Goal: Information Seeking & Learning: Learn about a topic

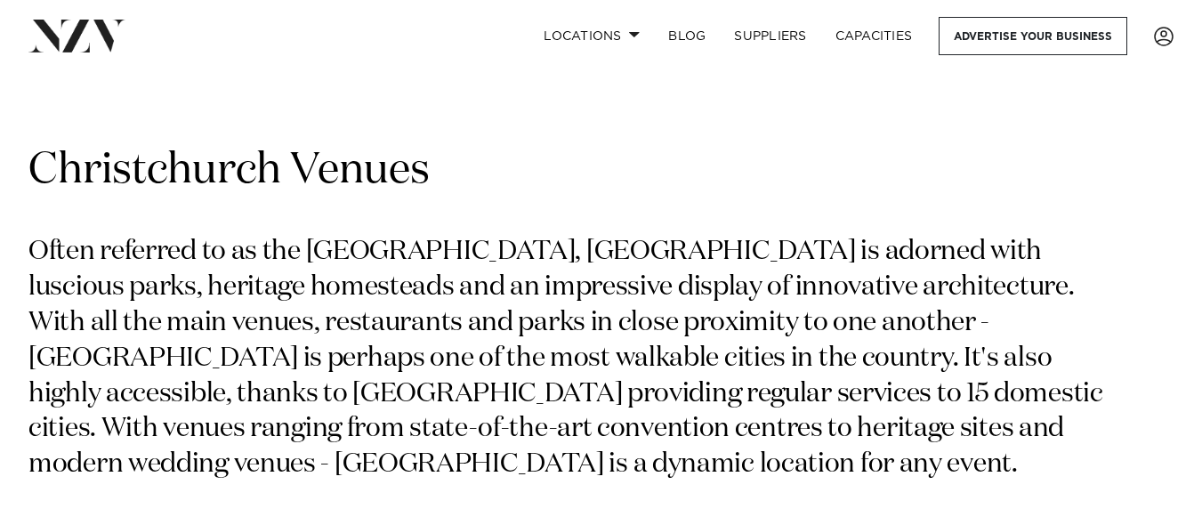
click at [630, 39] on link "Locations" at bounding box center [591, 36] width 125 height 38
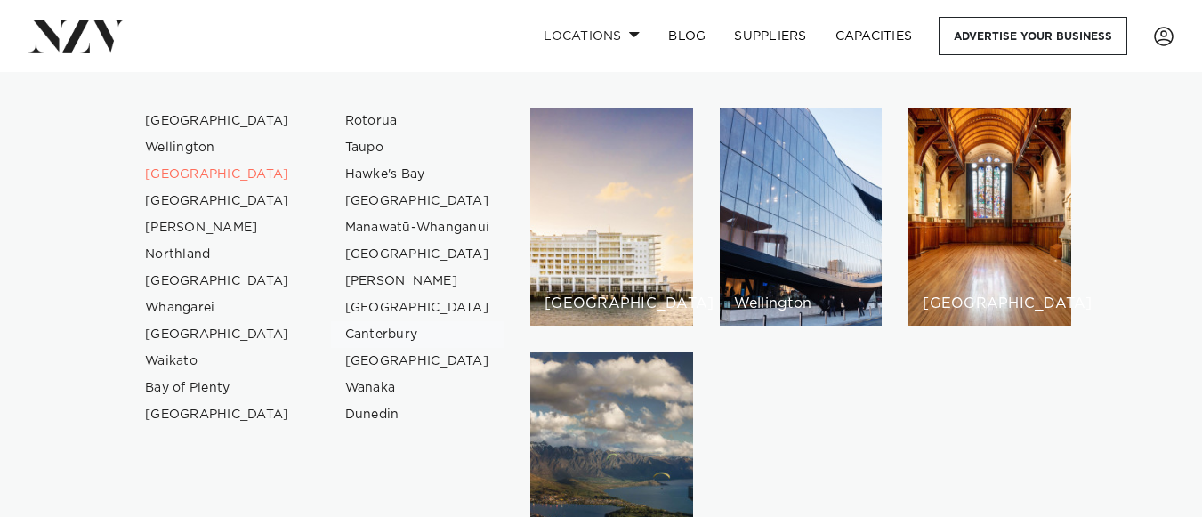
click at [371, 333] on link "Canterbury" at bounding box center [418, 334] width 174 height 27
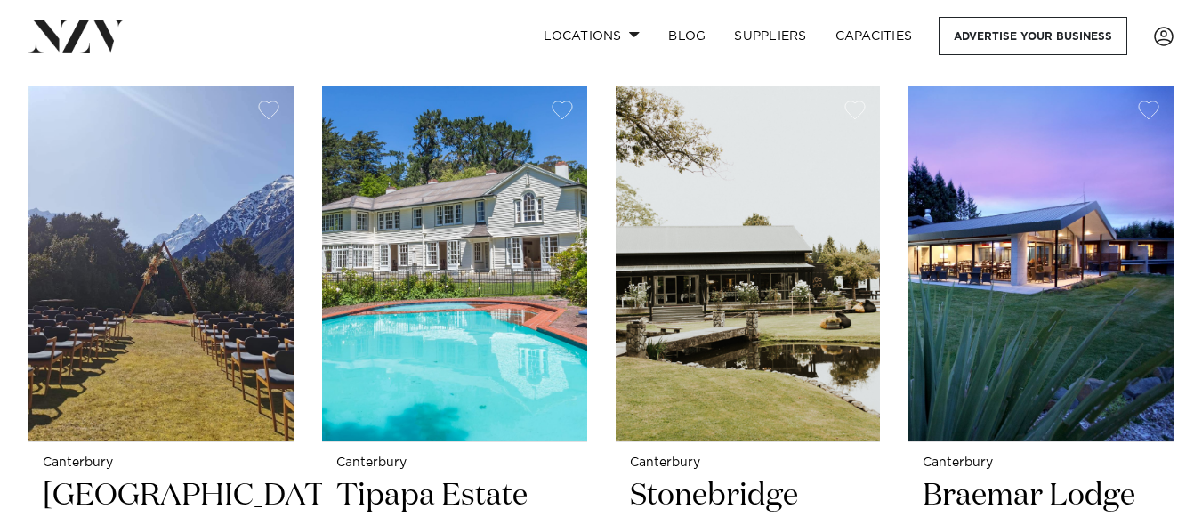
scroll to position [3003, 0]
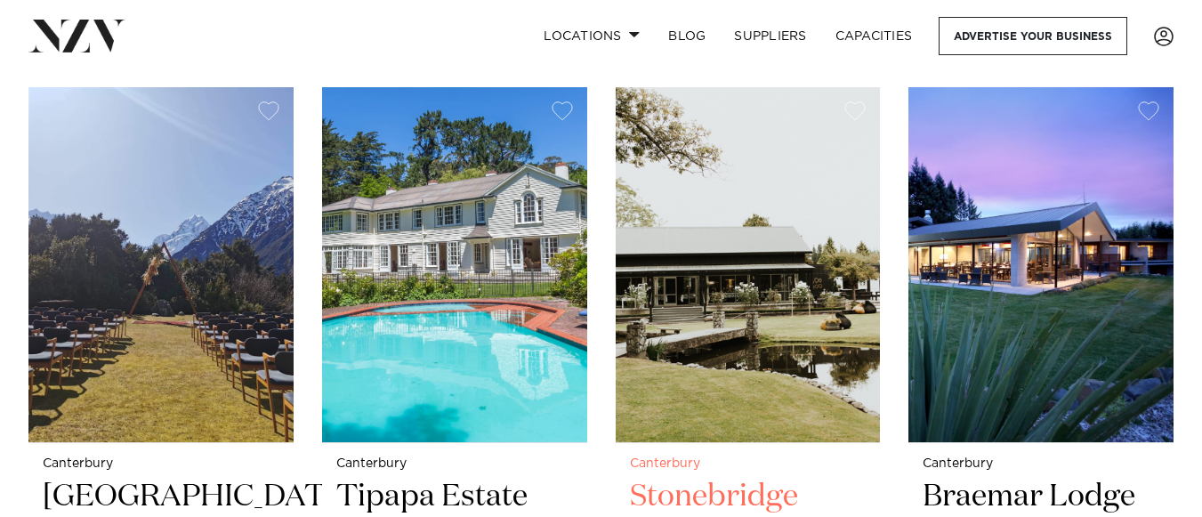
click at [758, 259] on img at bounding box center [748, 264] width 265 height 355
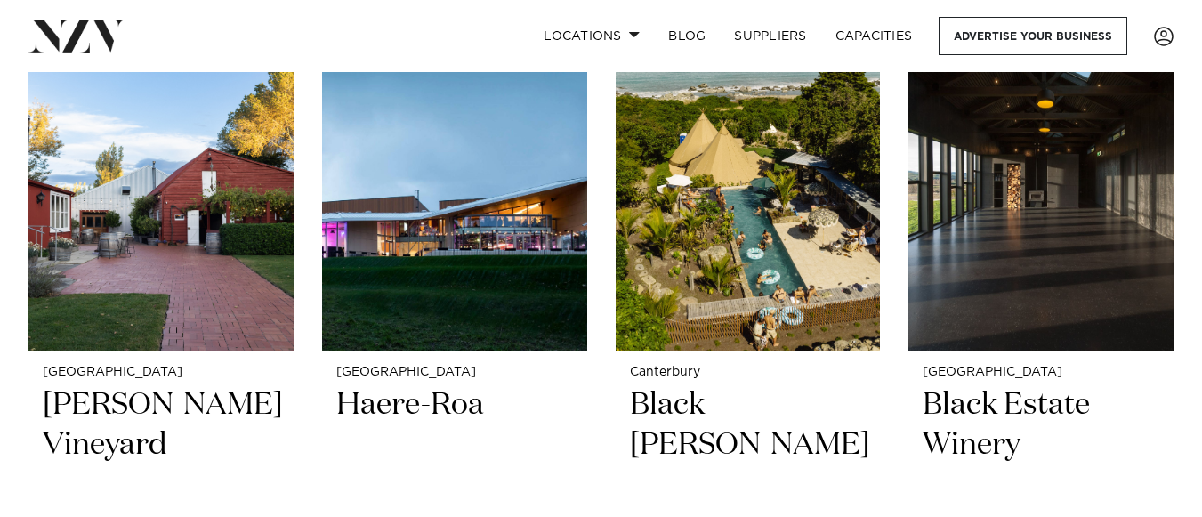
scroll to position [836, 0]
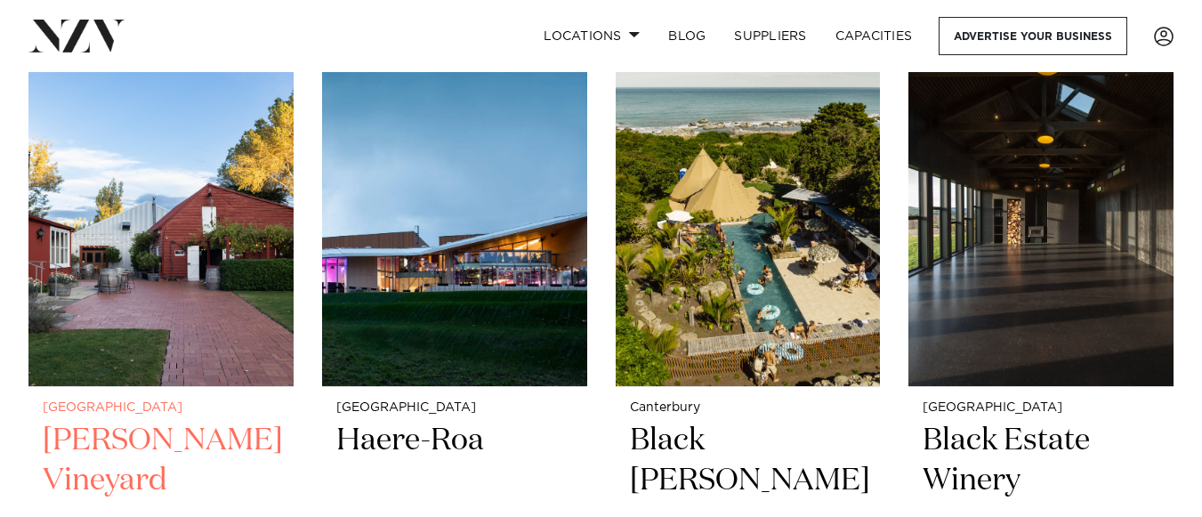
click at [163, 242] on img at bounding box center [160, 208] width 265 height 355
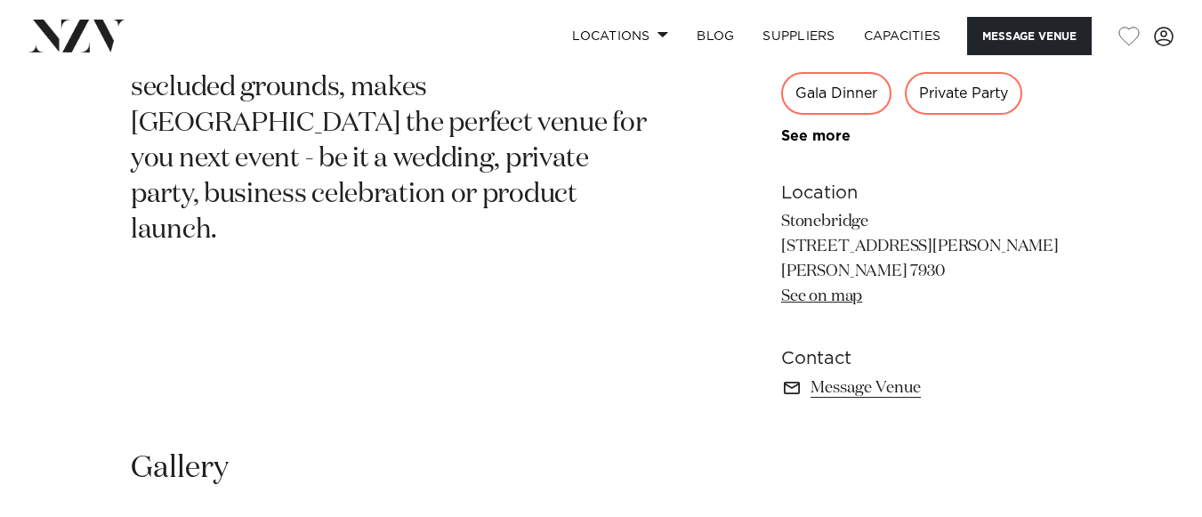
scroll to position [848, 0]
click at [835, 294] on link "See on map" at bounding box center [821, 297] width 81 height 16
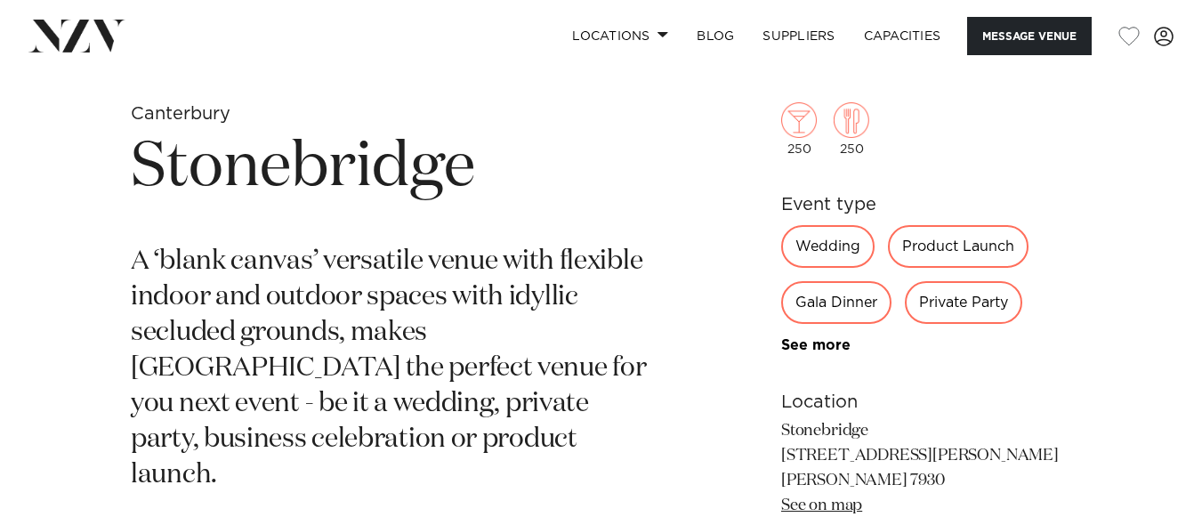
click at [949, 316] on div "Private Party" at bounding box center [963, 302] width 117 height 43
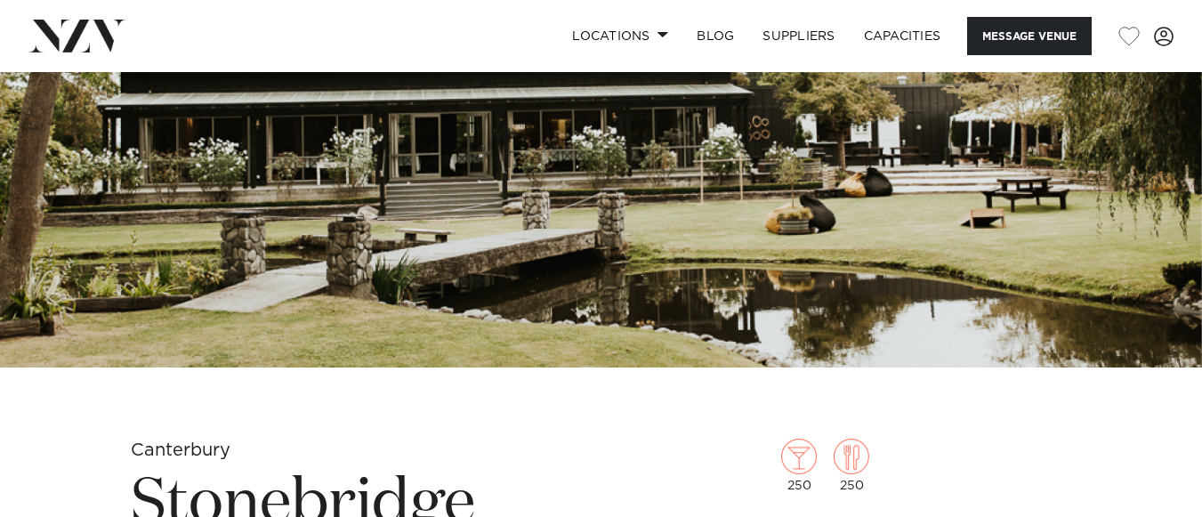
scroll to position [0, 0]
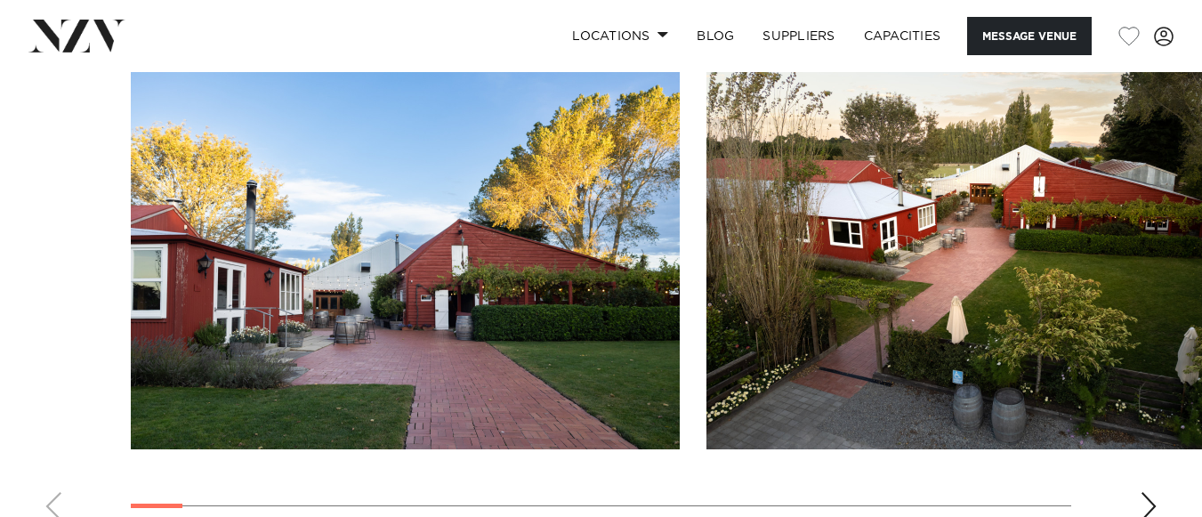
scroll to position [1806, 0]
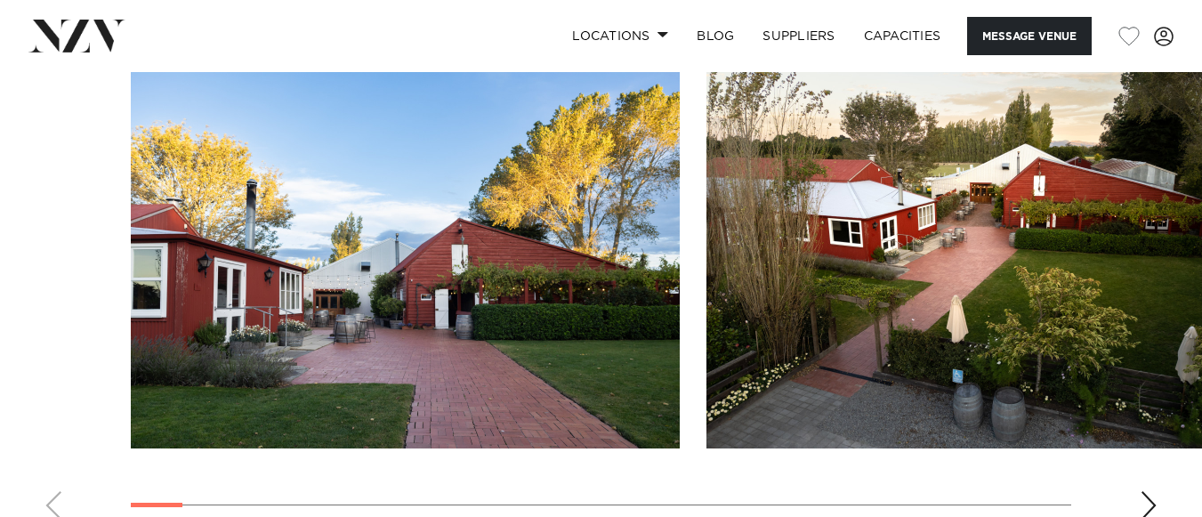
click at [528, 368] on img "1 / 30" at bounding box center [405, 246] width 549 height 403
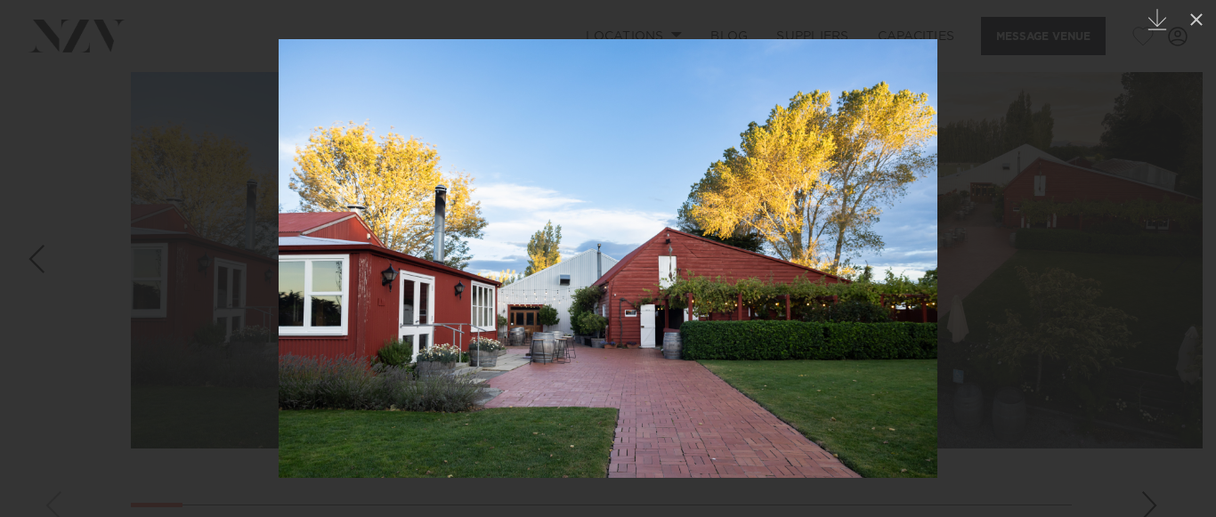
click at [915, 288] on img at bounding box center [608, 258] width 658 height 439
click at [982, 287] on div at bounding box center [608, 258] width 1216 height 517
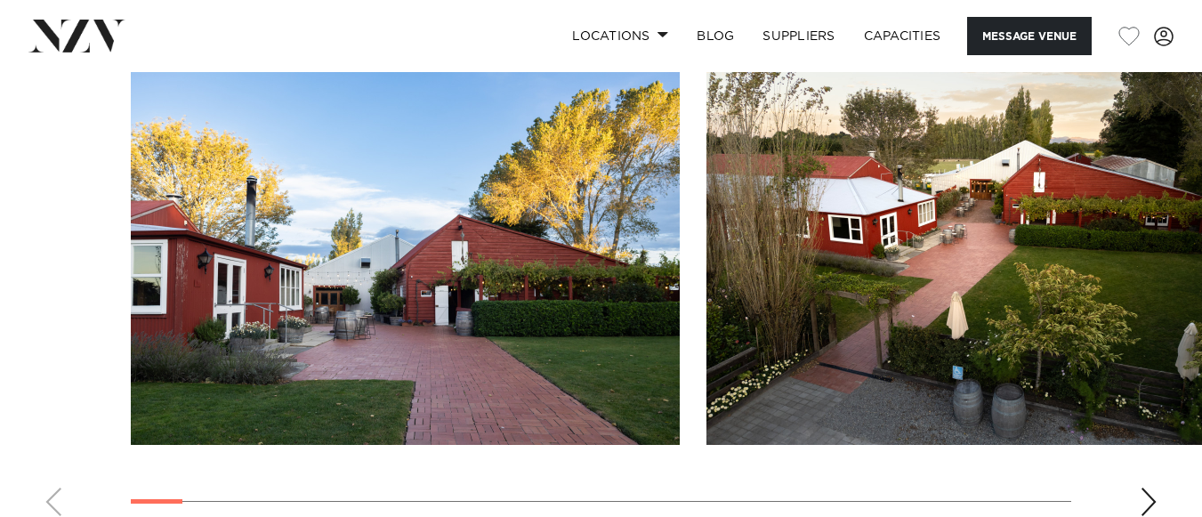
scroll to position [1806, 0]
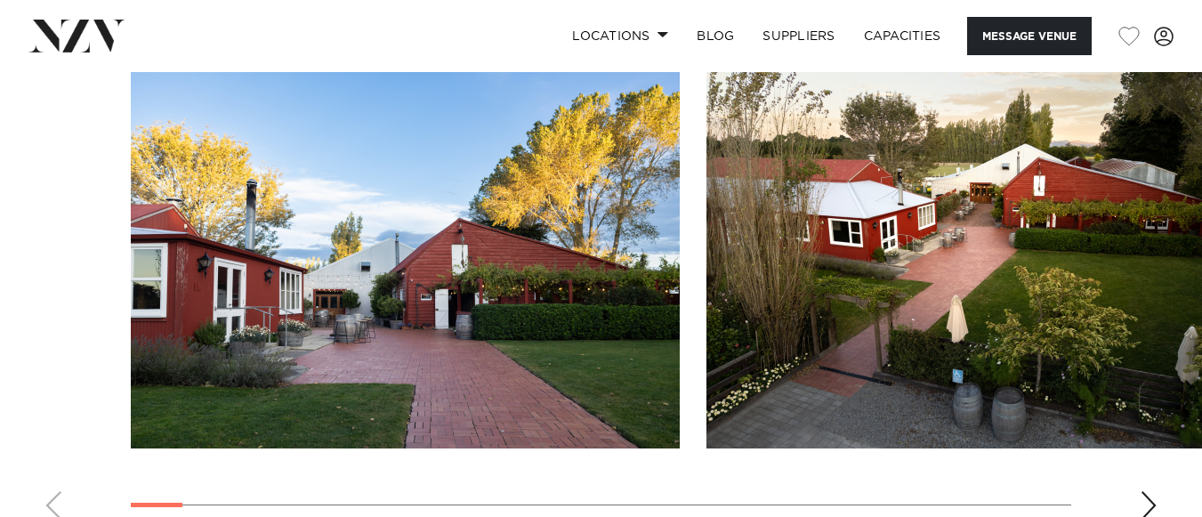
click at [1143, 496] on div "Next slide" at bounding box center [1149, 505] width 18 height 28
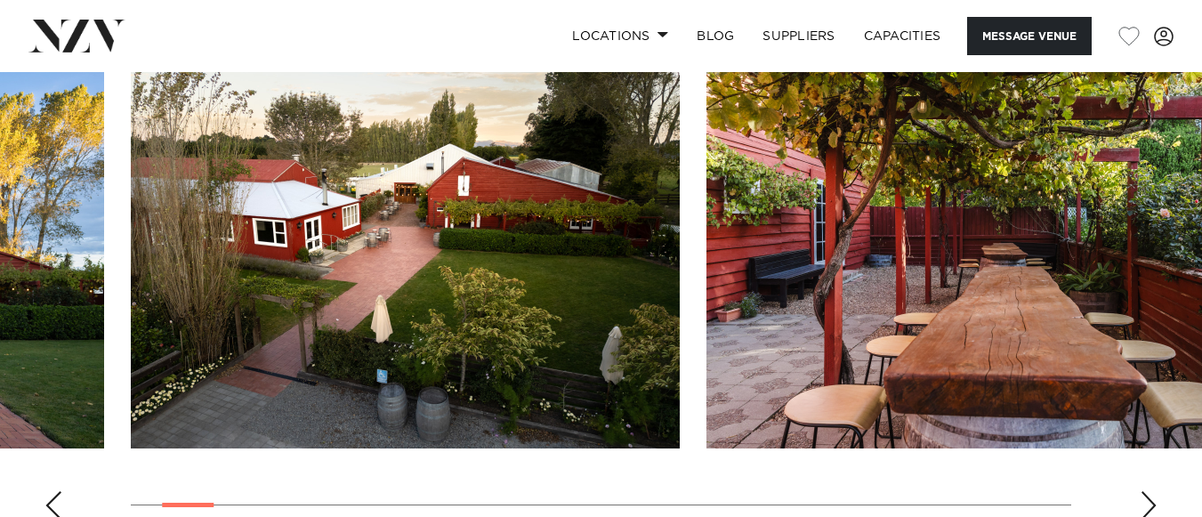
click at [1143, 496] on div "Next slide" at bounding box center [1149, 505] width 18 height 28
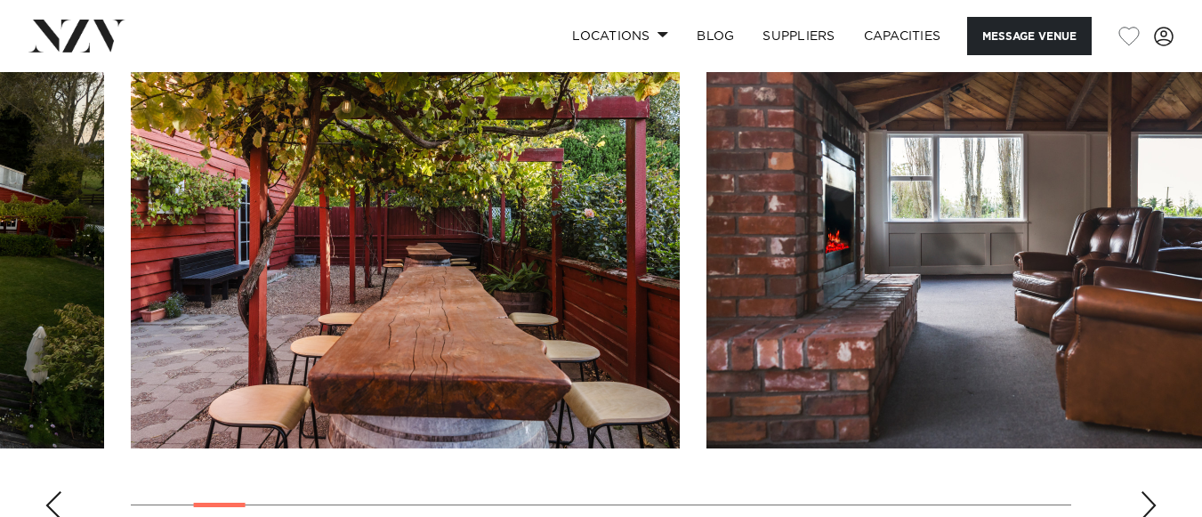
click at [1143, 496] on div "Next slide" at bounding box center [1149, 505] width 18 height 28
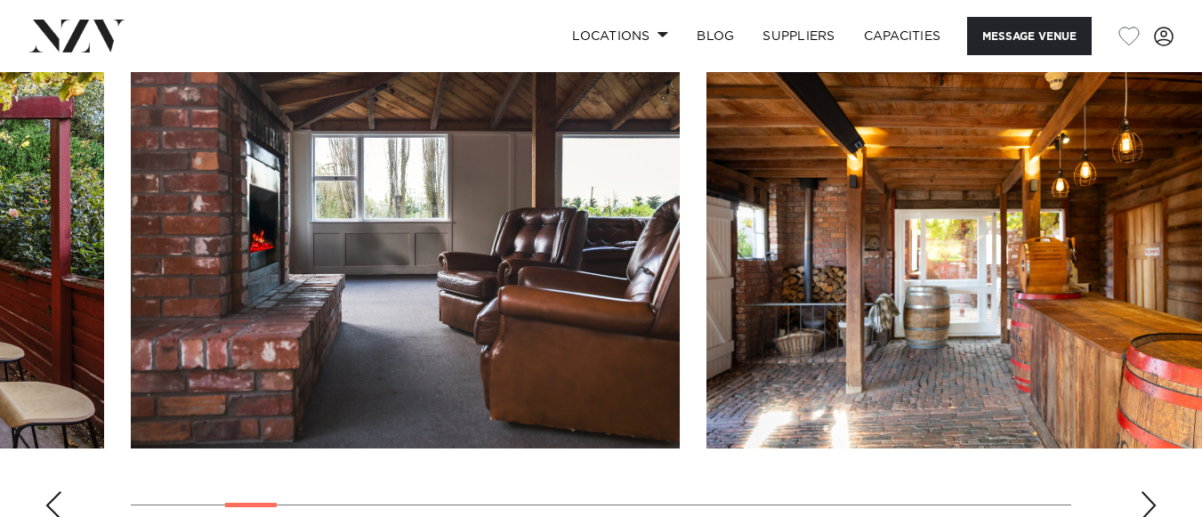
click at [1150, 497] on div "Next slide" at bounding box center [1149, 505] width 18 height 28
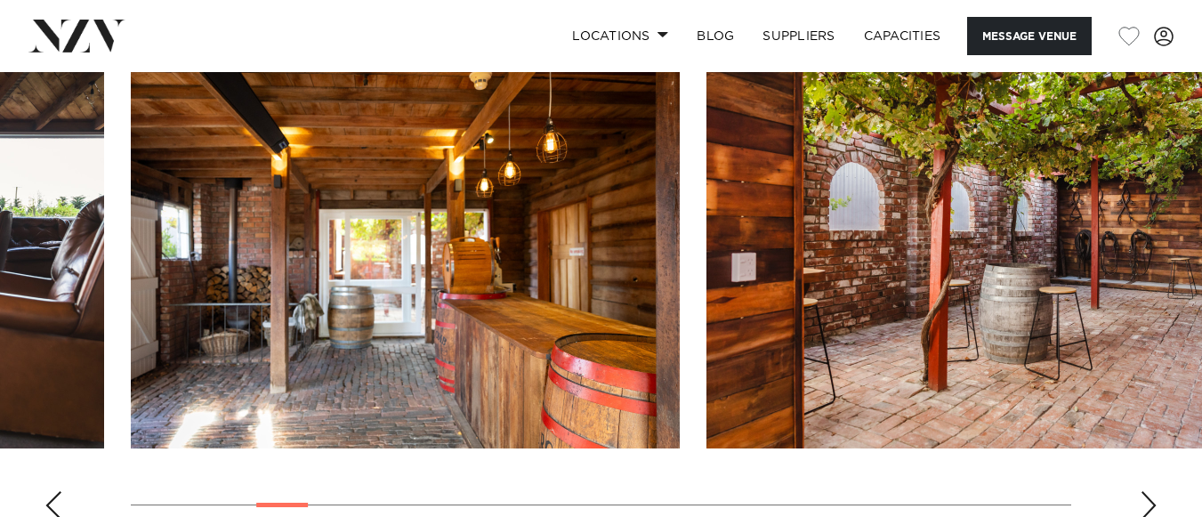
click at [1151, 497] on div "Next slide" at bounding box center [1149, 505] width 18 height 28
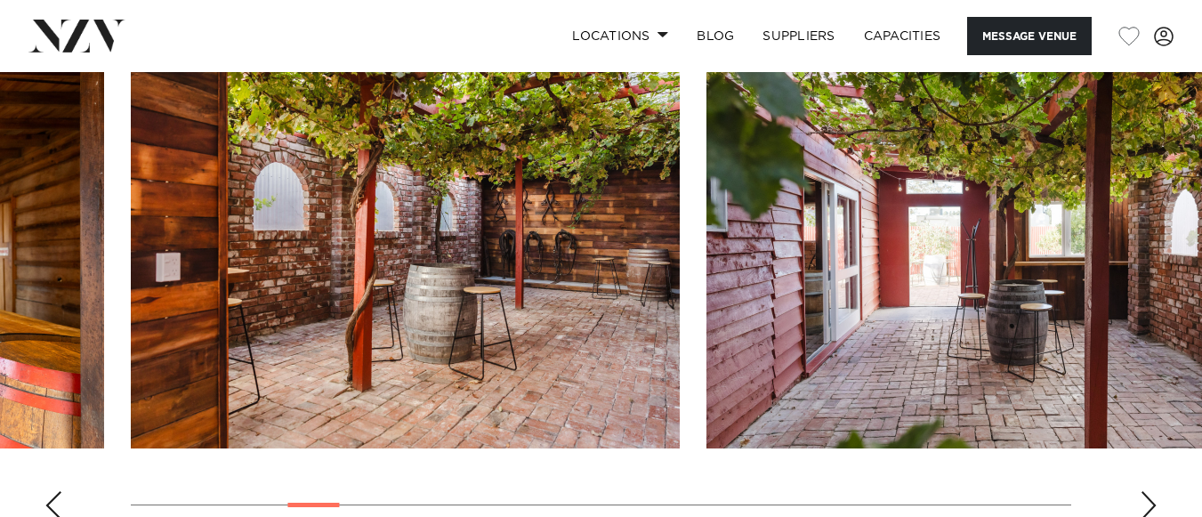
click at [1151, 497] on div "Next slide" at bounding box center [1149, 505] width 18 height 28
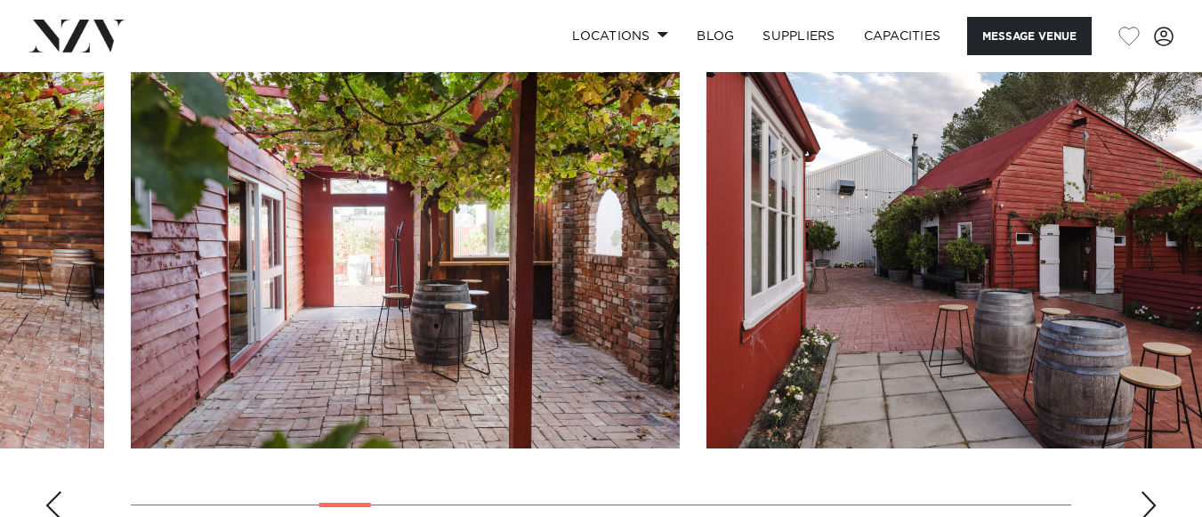
click at [1151, 497] on div "Next slide" at bounding box center [1149, 505] width 18 height 28
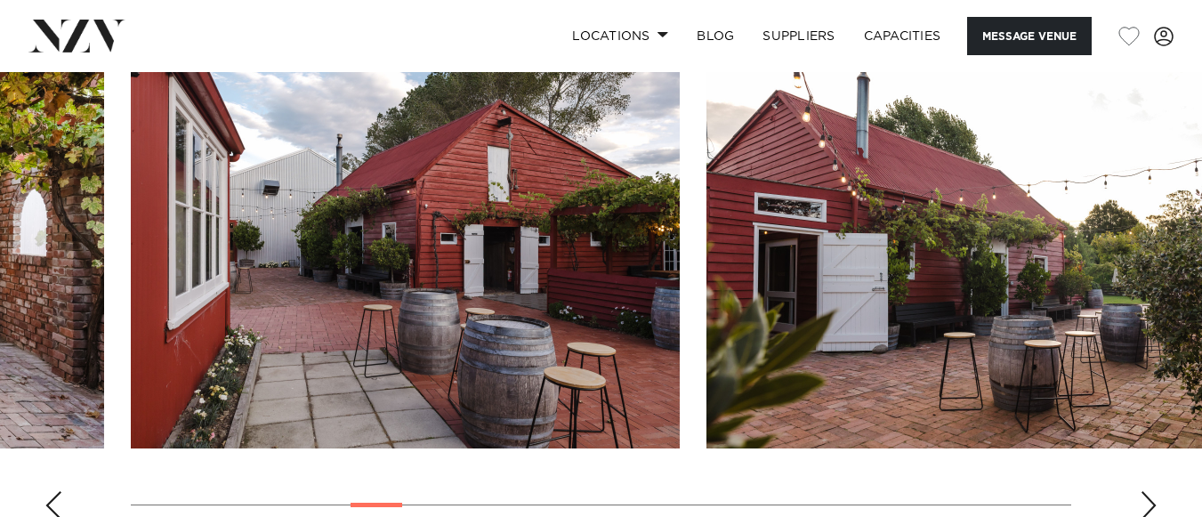
click at [1151, 497] on div "Next slide" at bounding box center [1149, 505] width 18 height 28
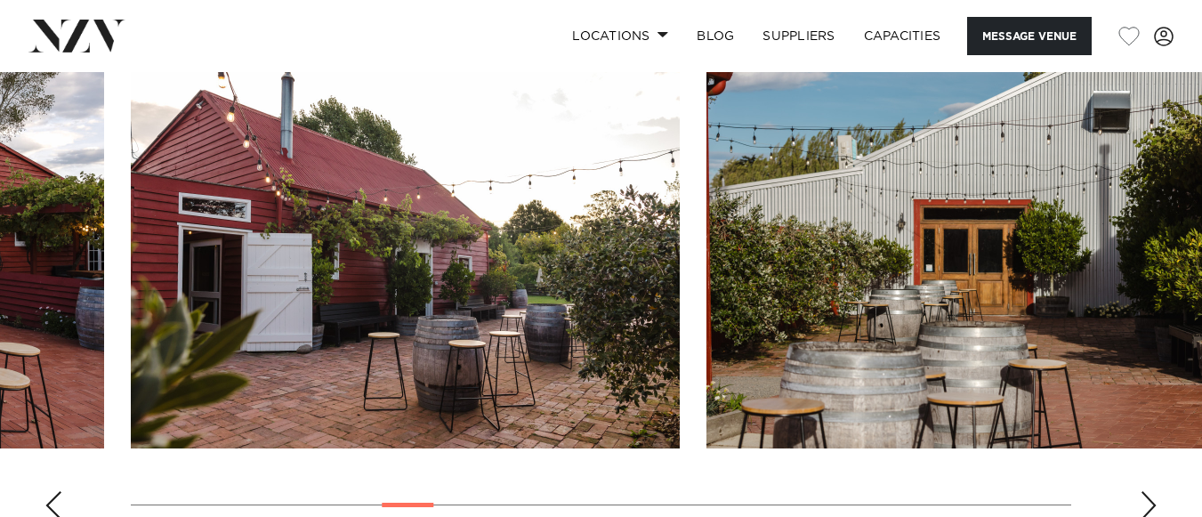
click at [1151, 497] on div "Next slide" at bounding box center [1149, 505] width 18 height 28
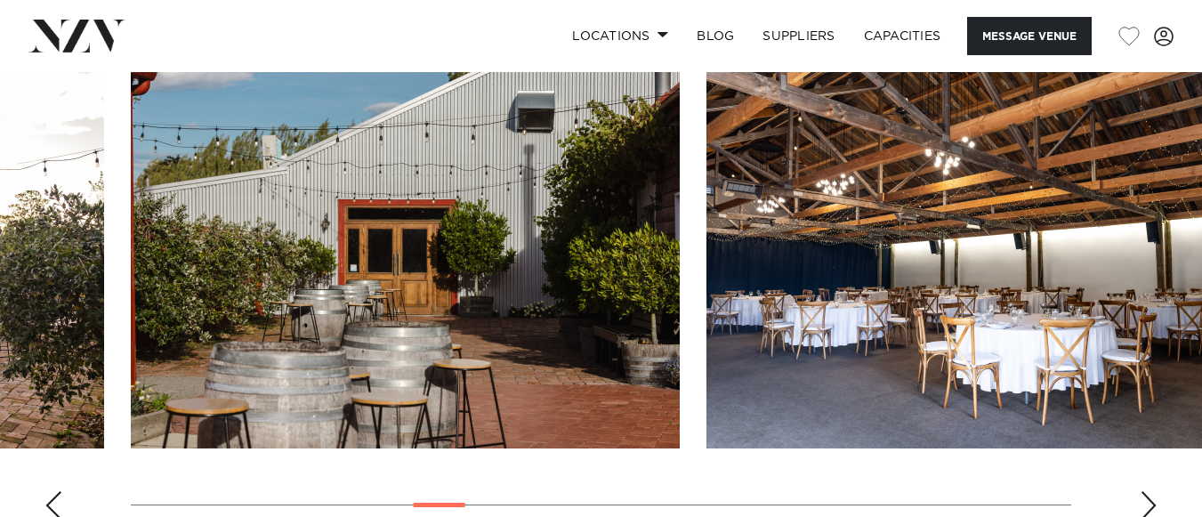
click at [1153, 497] on div "Next slide" at bounding box center [1149, 505] width 18 height 28
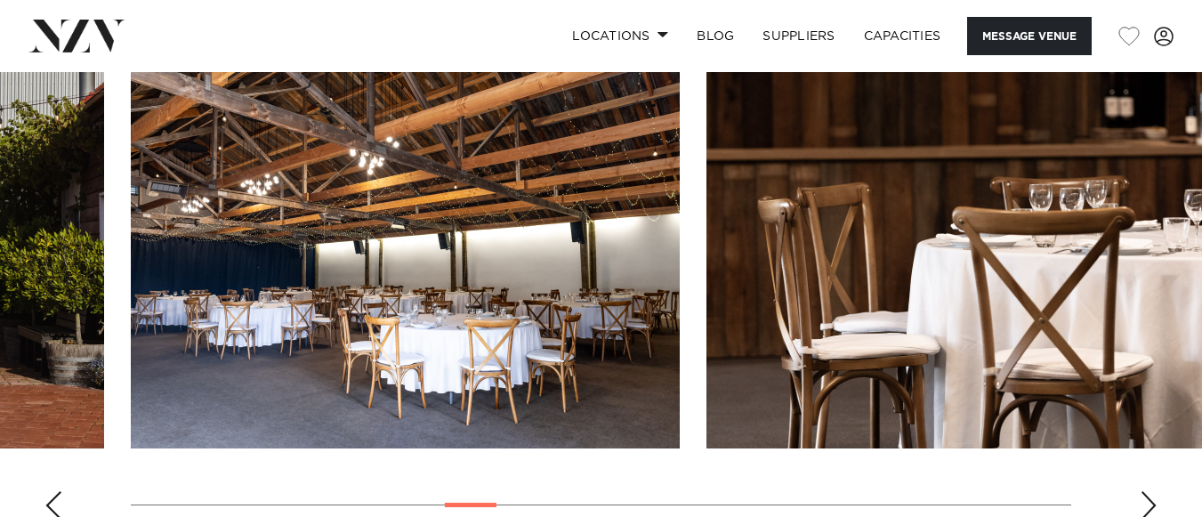
click at [1153, 497] on div "Next slide" at bounding box center [1149, 505] width 18 height 28
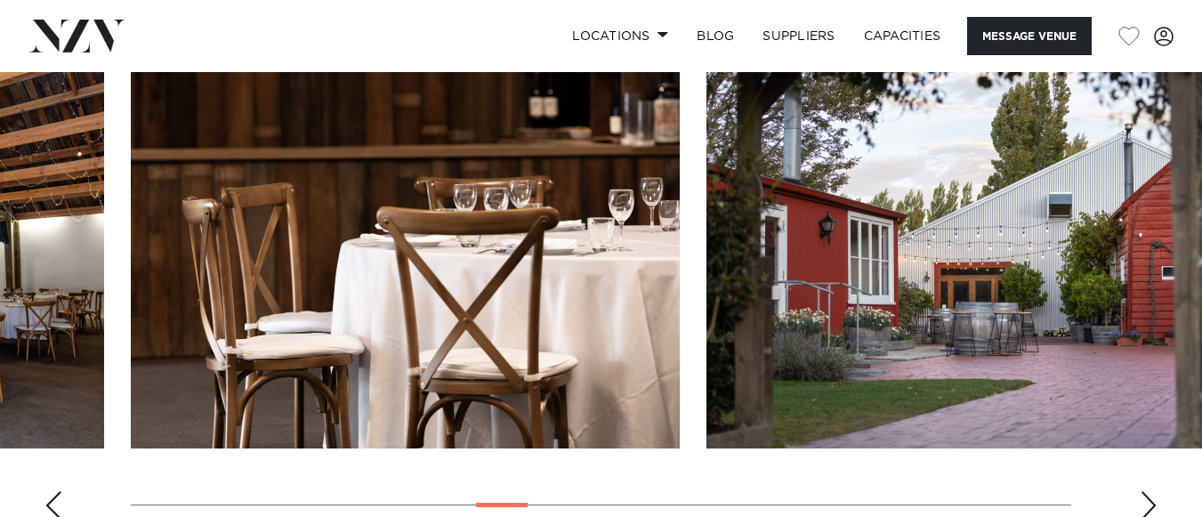
click at [1153, 497] on div "Next slide" at bounding box center [1149, 505] width 18 height 28
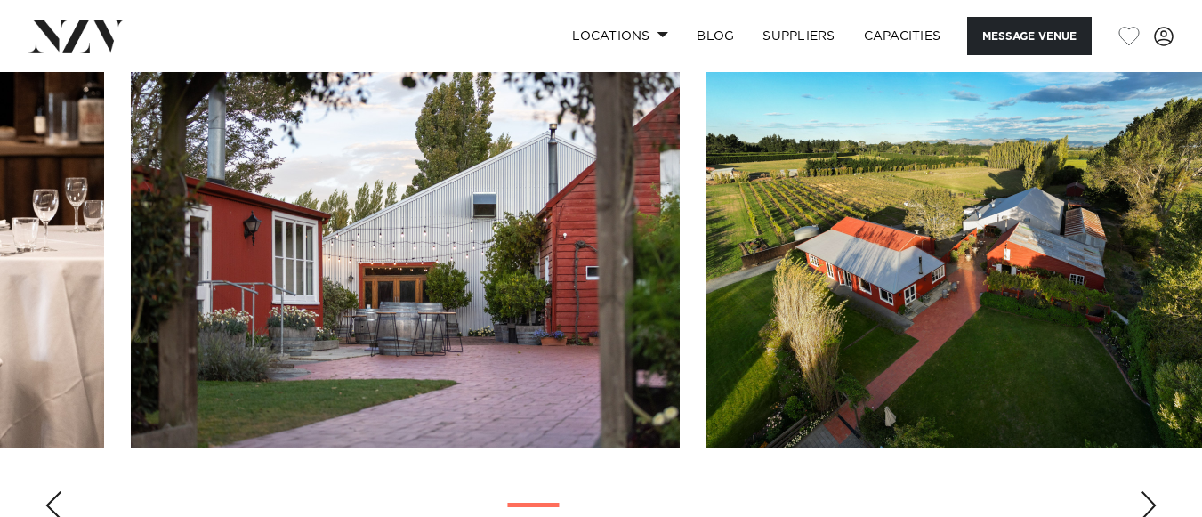
click at [1153, 497] on div "Next slide" at bounding box center [1149, 505] width 18 height 28
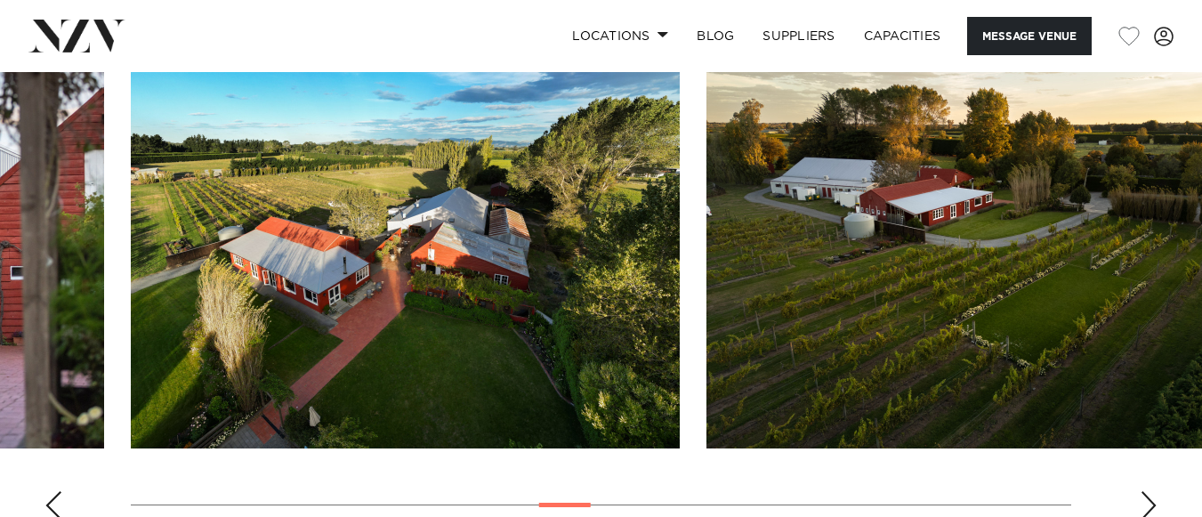
click at [1153, 497] on div "Next slide" at bounding box center [1149, 505] width 18 height 28
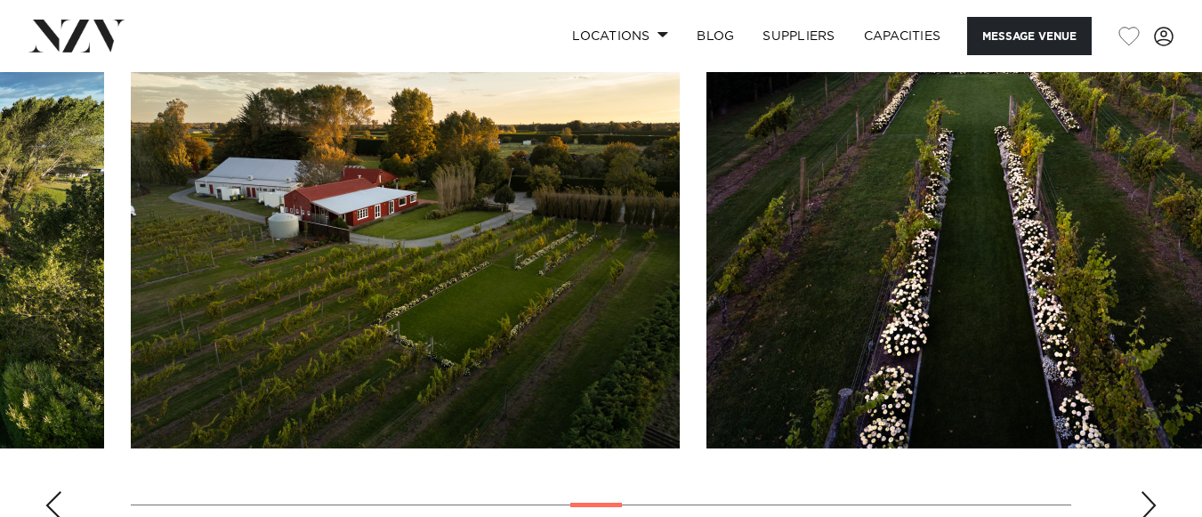
click at [1153, 497] on div "Next slide" at bounding box center [1149, 505] width 18 height 28
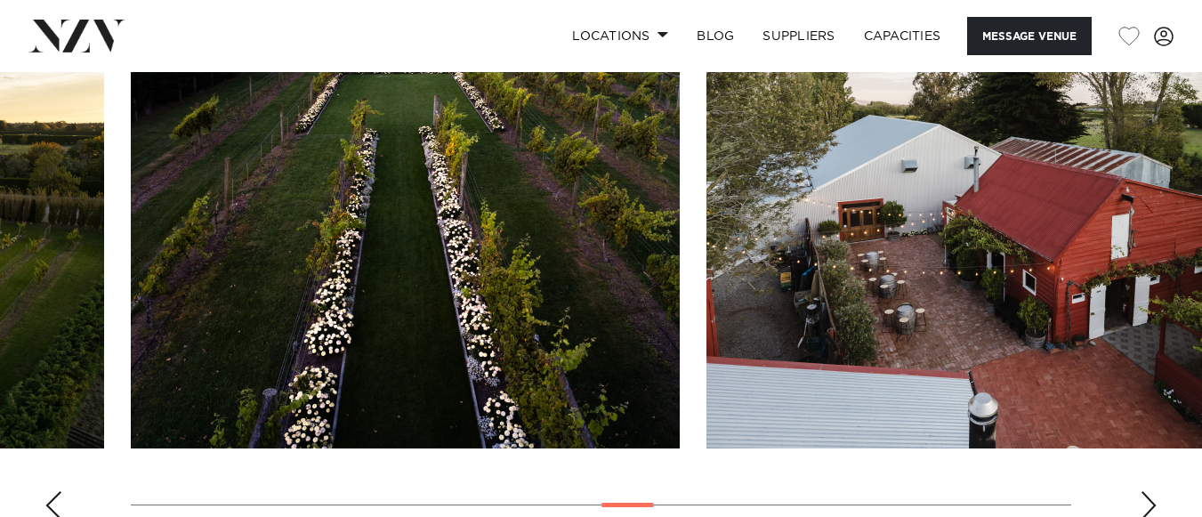
click at [1153, 497] on div "Next slide" at bounding box center [1149, 505] width 18 height 28
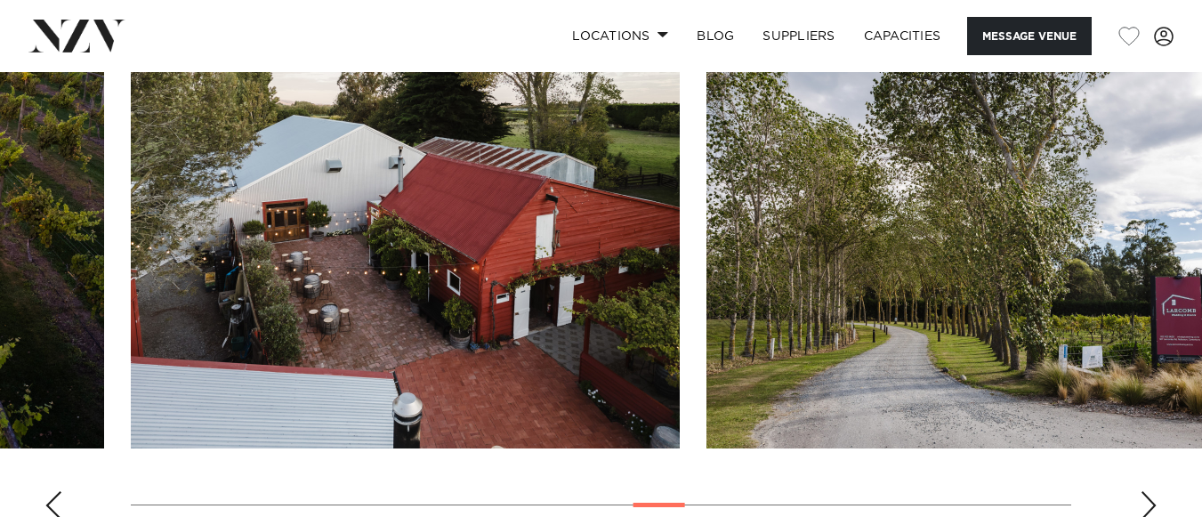
click at [1153, 497] on div "Next slide" at bounding box center [1149, 505] width 18 height 28
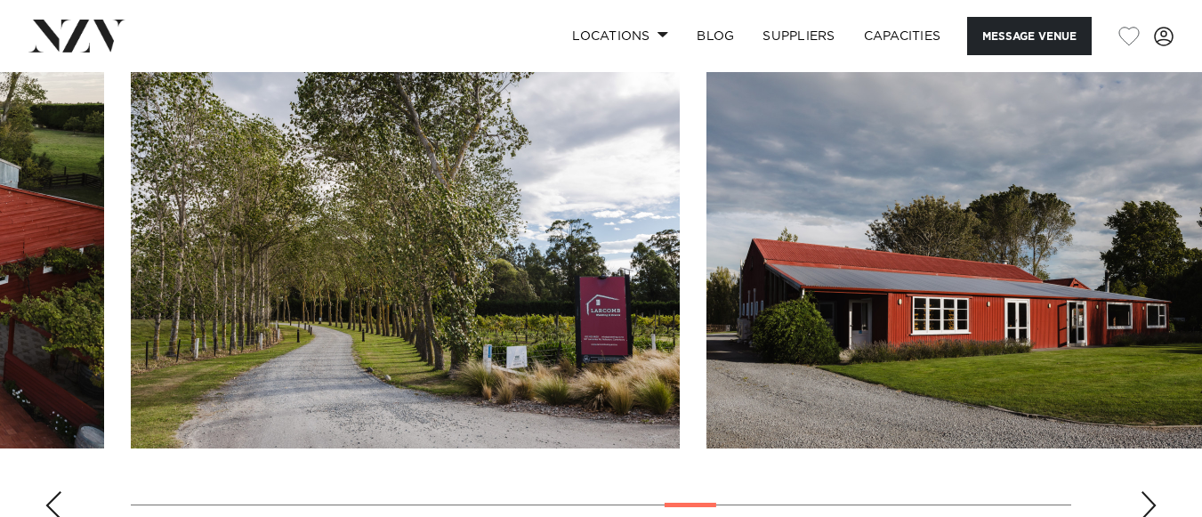
click at [1153, 497] on div "Next slide" at bounding box center [1149, 505] width 18 height 28
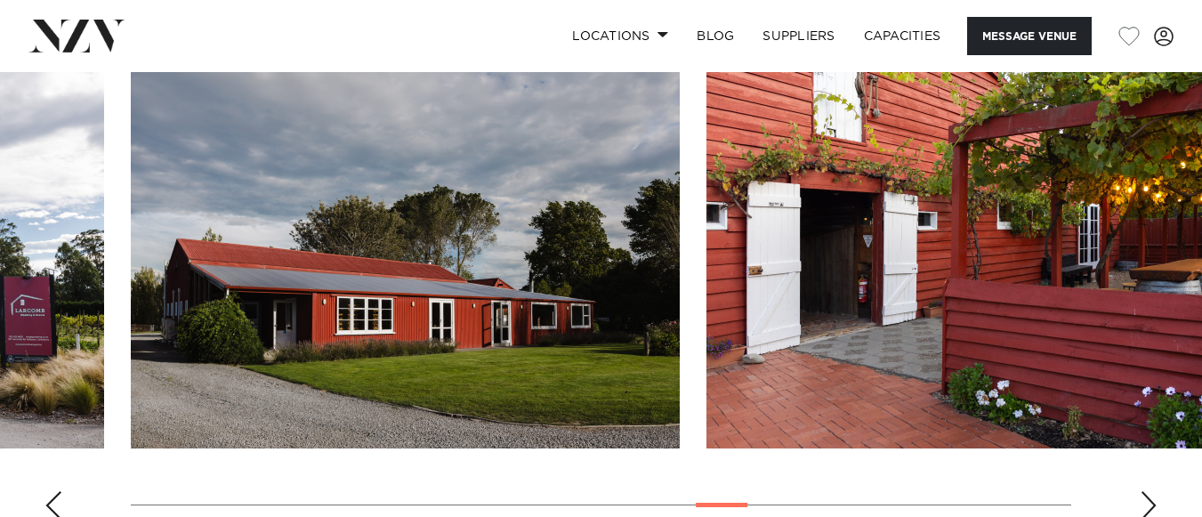
click at [1153, 497] on div "Next slide" at bounding box center [1149, 505] width 18 height 28
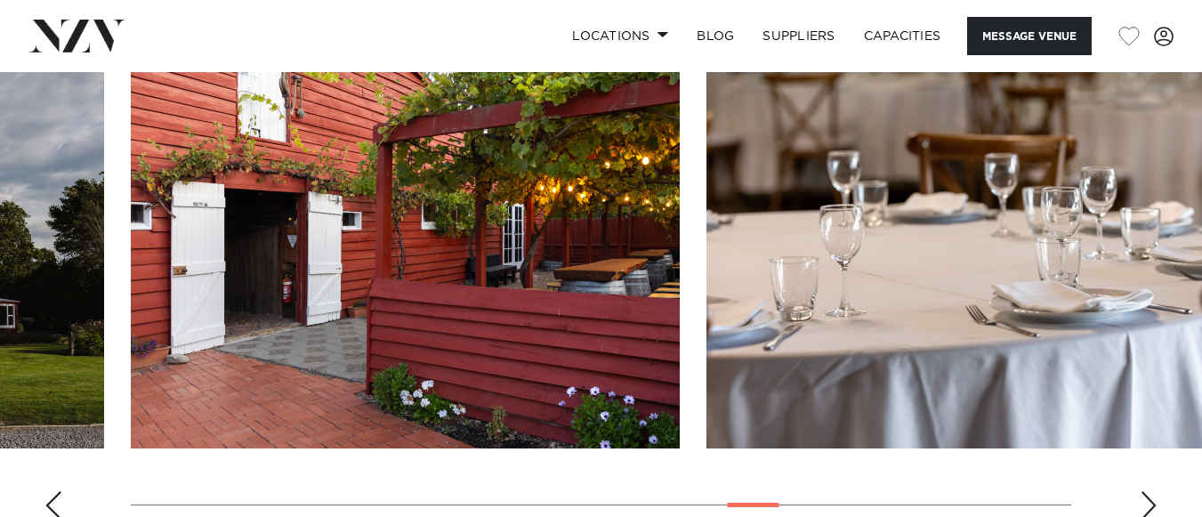
click at [1153, 497] on div "Next slide" at bounding box center [1149, 505] width 18 height 28
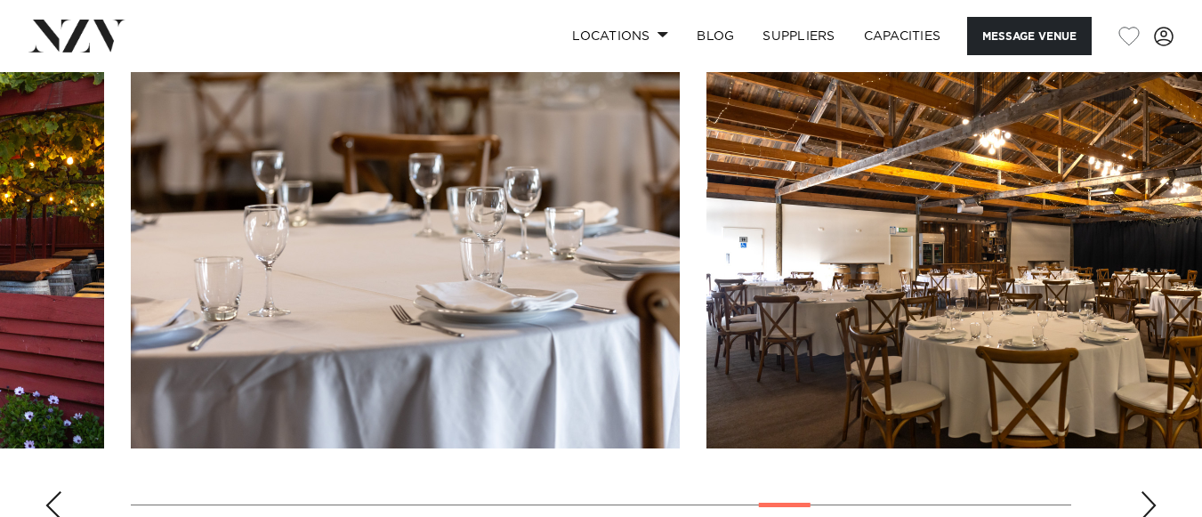
click at [1153, 497] on div "Next slide" at bounding box center [1149, 505] width 18 height 28
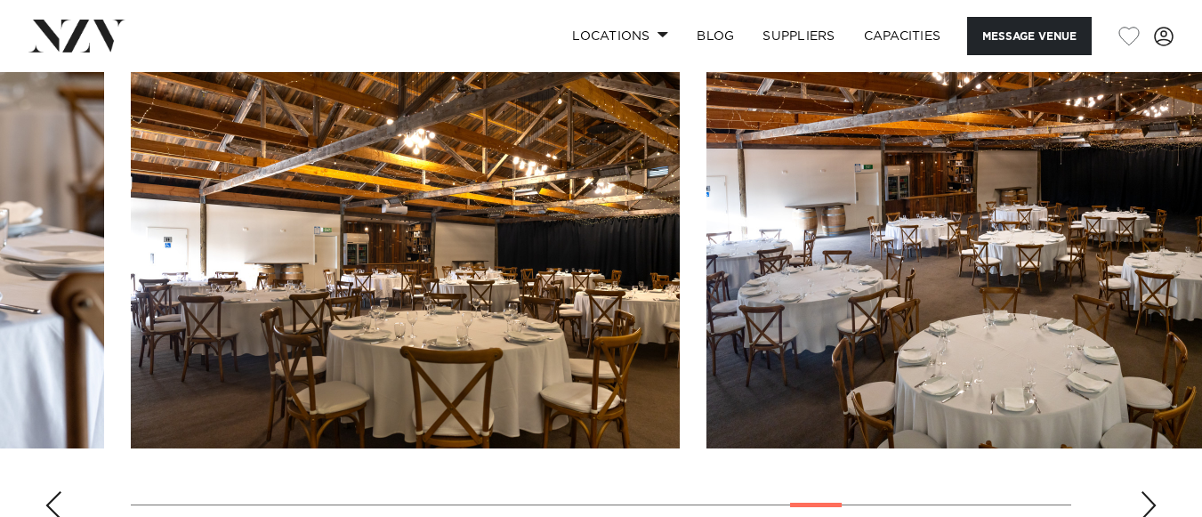
click at [1153, 497] on div "Next slide" at bounding box center [1149, 505] width 18 height 28
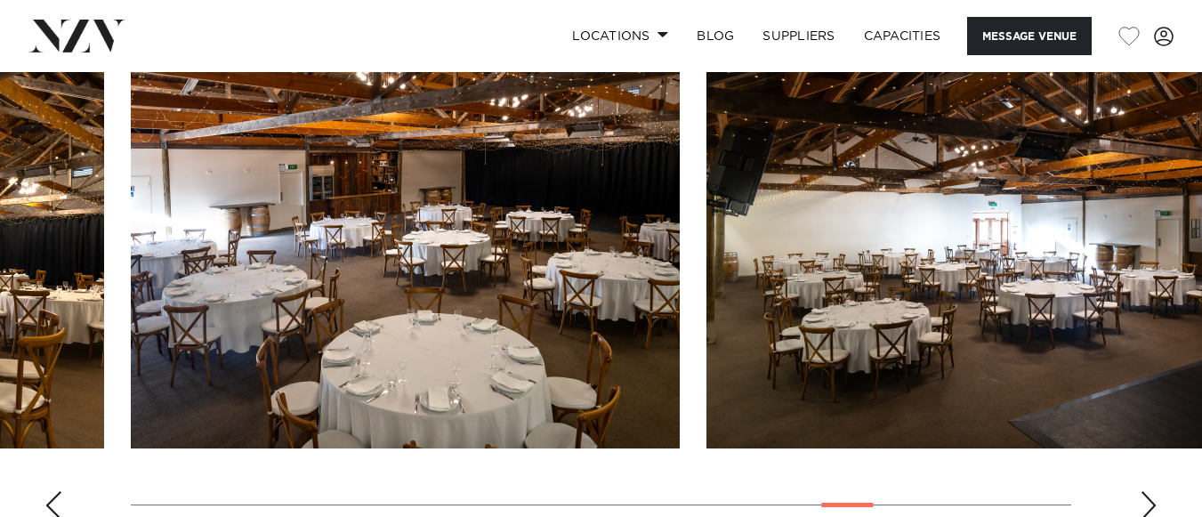
click at [1153, 497] on div "Next slide" at bounding box center [1149, 505] width 18 height 28
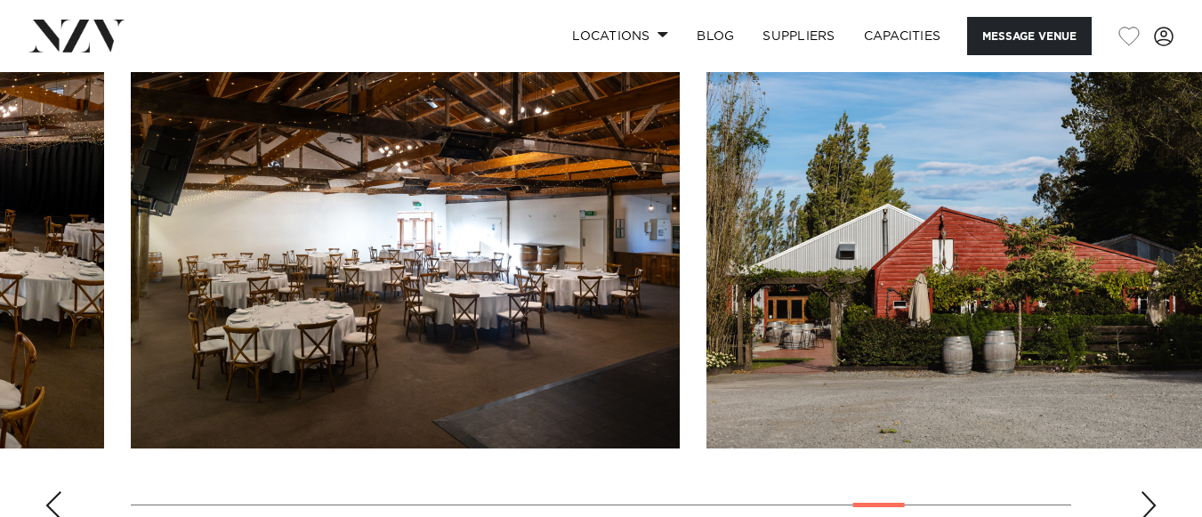
click at [1153, 497] on div "Next slide" at bounding box center [1149, 505] width 18 height 28
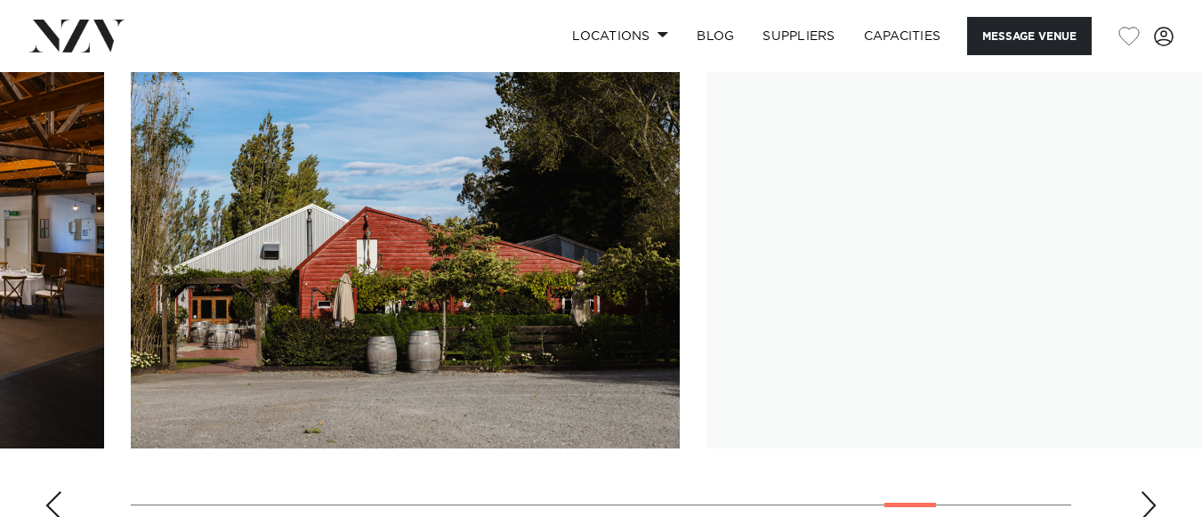
click at [1153, 497] on div "Next slide" at bounding box center [1149, 505] width 18 height 28
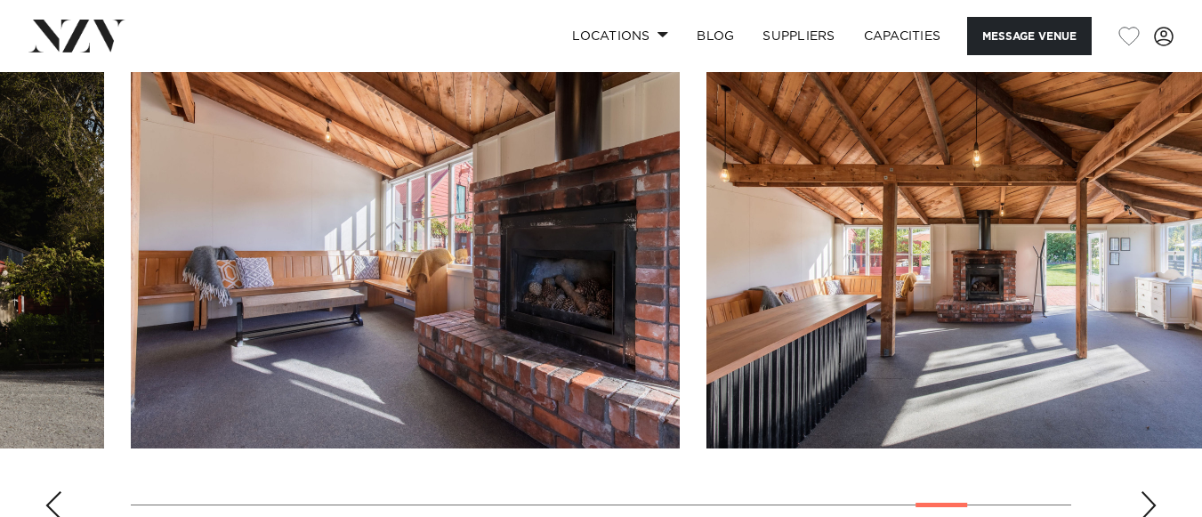
click at [1153, 497] on div "Next slide" at bounding box center [1149, 505] width 18 height 28
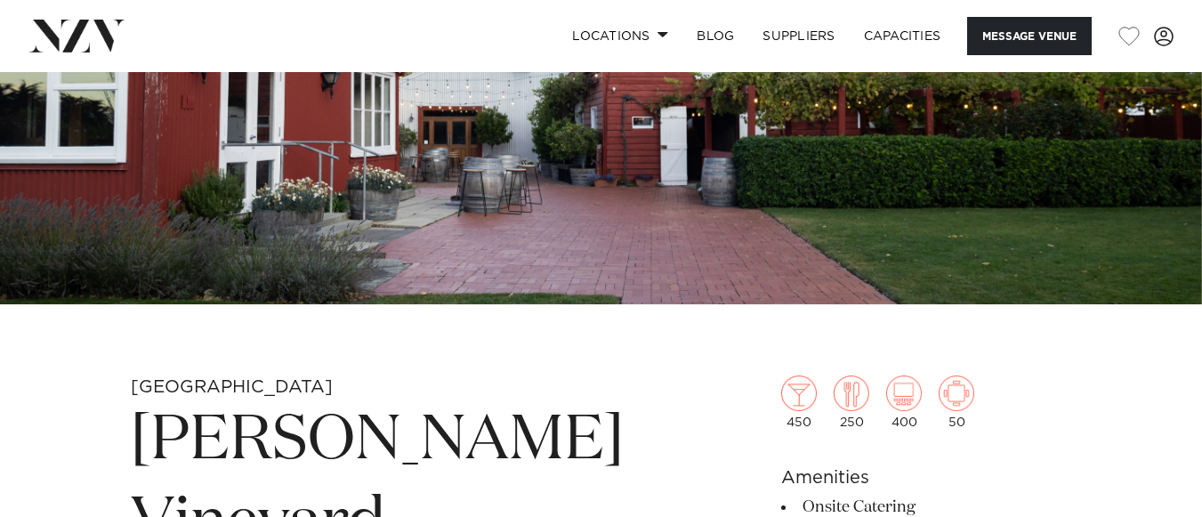
scroll to position [330, 0]
